Goal: Information Seeking & Learning: Learn about a topic

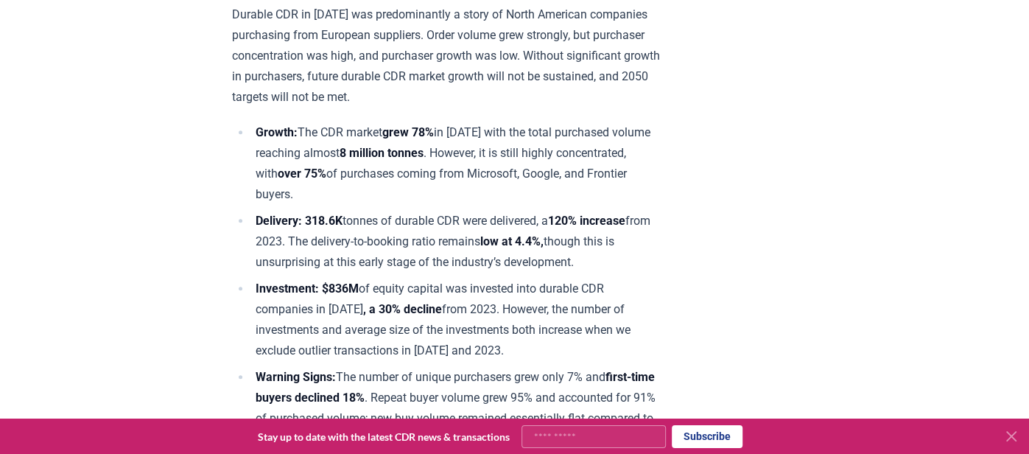
scroll to position [562, 0]
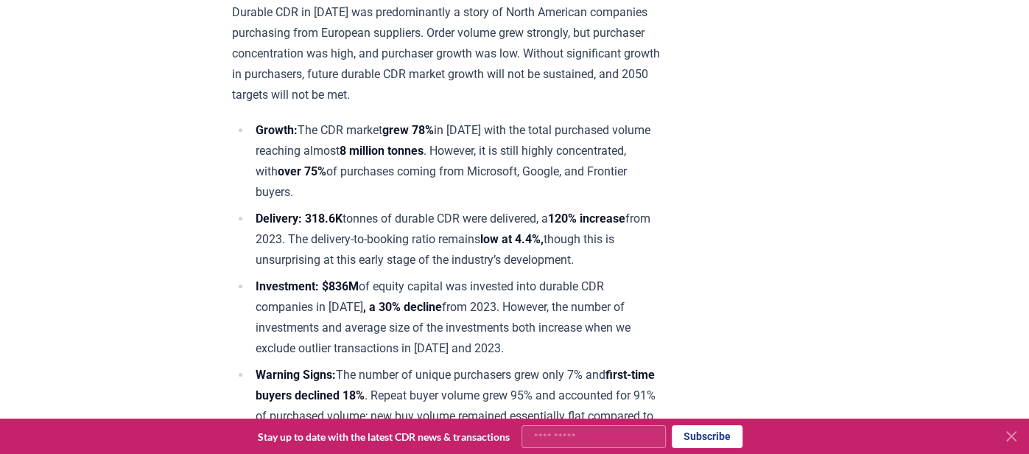
click at [448, 125] on li "Growth: The CDR market grew 78% in [DATE] with the total purchased volume reach…" at bounding box center [457, 161] width 412 height 82
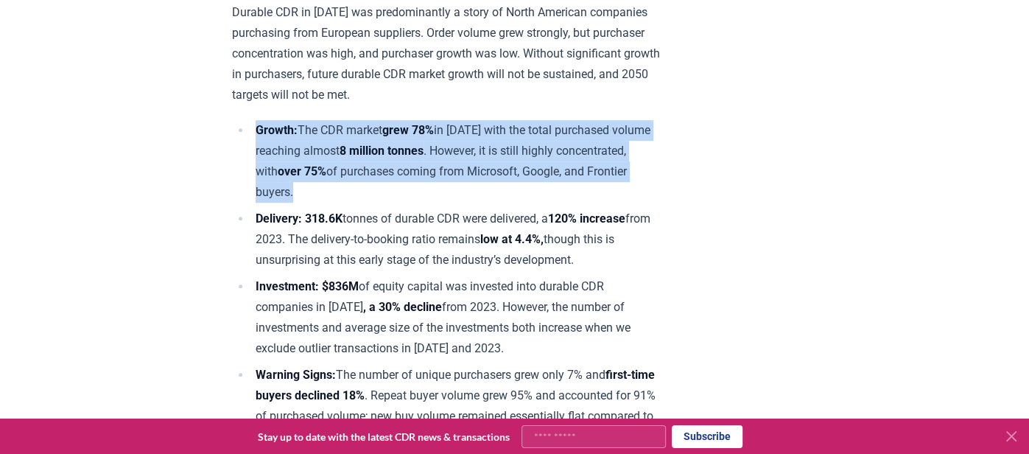
click at [448, 125] on li "Growth: The CDR market grew 78% in [DATE] with the total purchased volume reach…" at bounding box center [457, 161] width 412 height 82
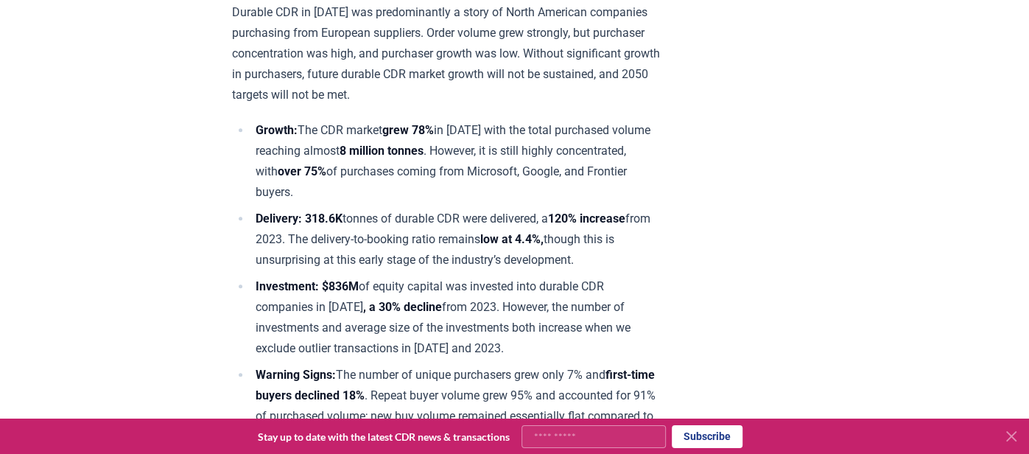
click at [431, 148] on li "Growth: The CDR market grew 78% in [DATE] with the total purchased volume reach…" at bounding box center [457, 161] width 412 height 82
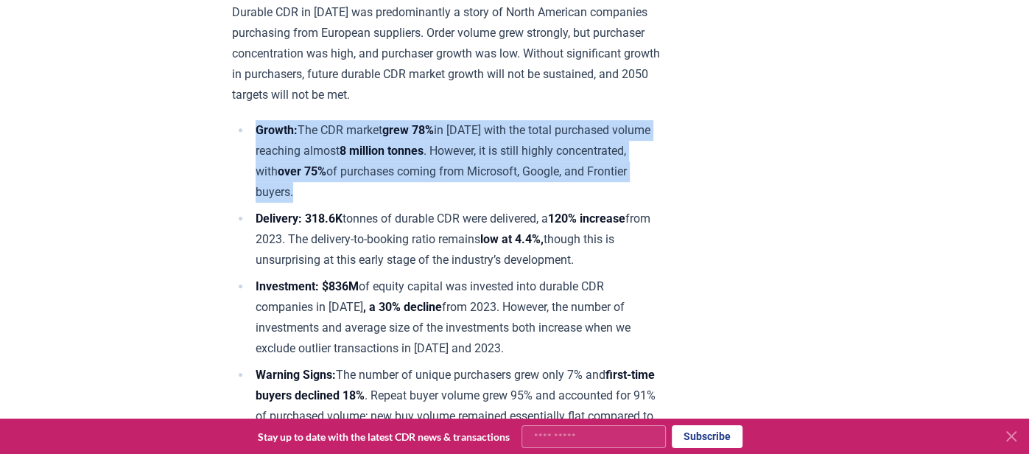
click at [431, 148] on li "Growth: The CDR market grew 78% in [DATE] with the total purchased volume reach…" at bounding box center [457, 161] width 412 height 82
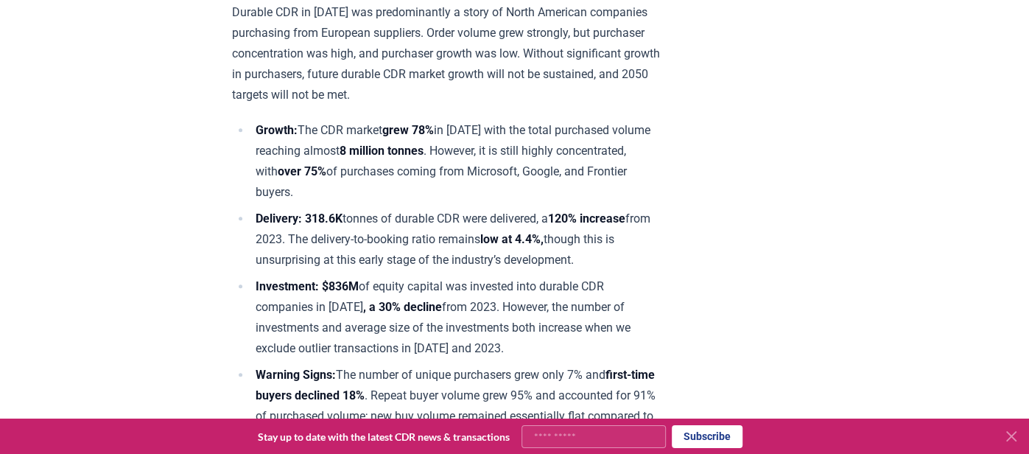
click at [419, 174] on li "Growth: The CDR market grew 78% in [DATE] with the total purchased volume reach…" at bounding box center [457, 161] width 412 height 82
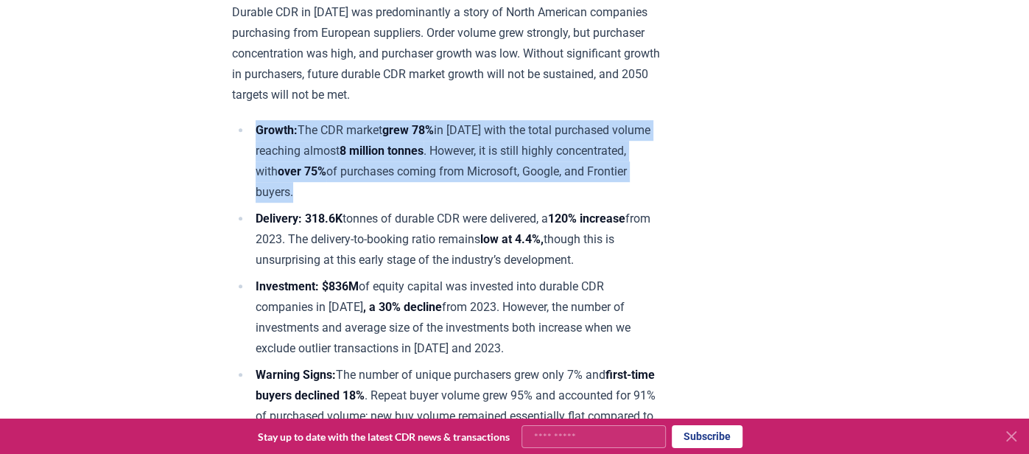
click at [419, 174] on li "Growth: The CDR market grew 78% in [DATE] with the total purchased volume reach…" at bounding box center [457, 161] width 412 height 82
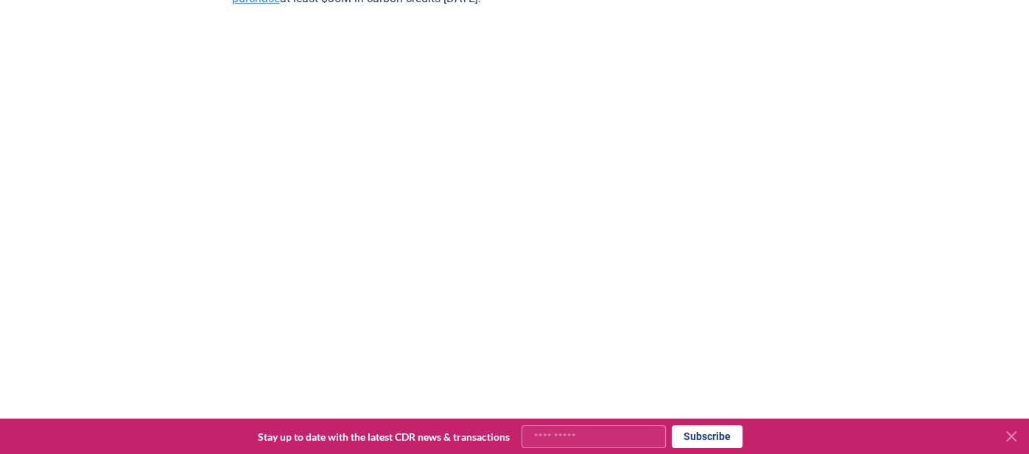
scroll to position [4029, 0]
